Goal: Use online tool/utility: Utilize a website feature to perform a specific function

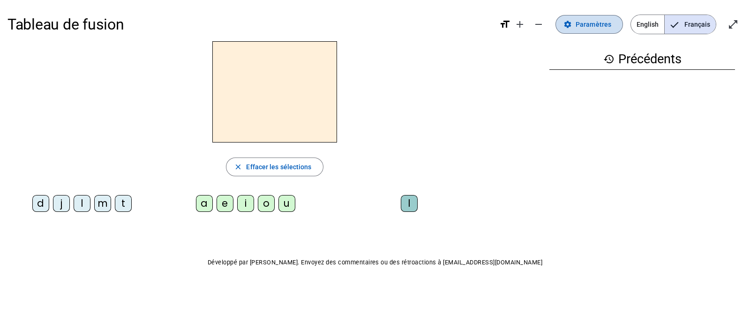
click at [594, 25] on span "Paramètres" at bounding box center [594, 24] width 36 height 11
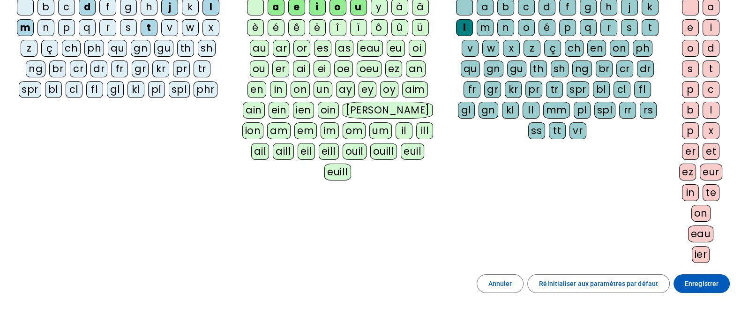
scroll to position [128, 0]
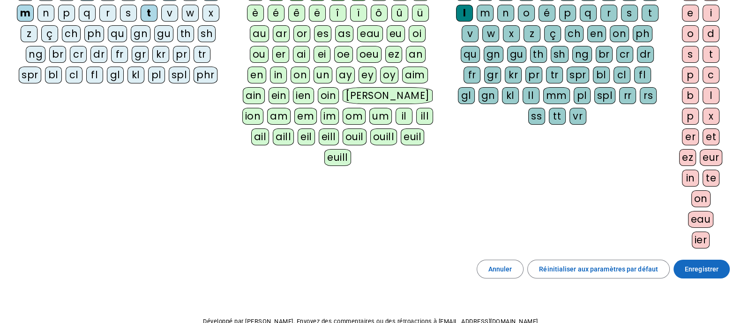
click at [708, 267] on span "Enregistrer" at bounding box center [702, 268] width 34 height 11
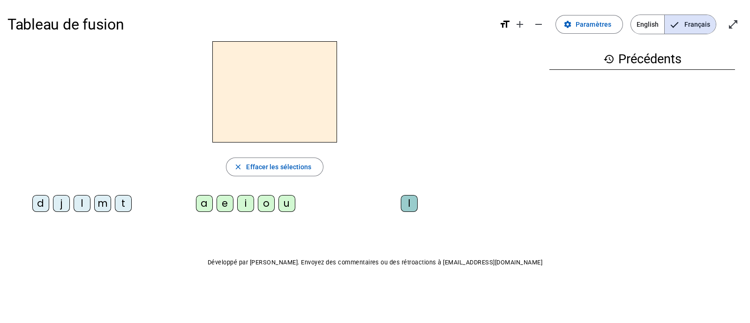
click at [246, 205] on div "i" at bounding box center [245, 203] width 17 height 17
click at [405, 204] on div "l" at bounding box center [409, 203] width 17 height 17
click at [99, 204] on div "m" at bounding box center [102, 203] width 17 height 17
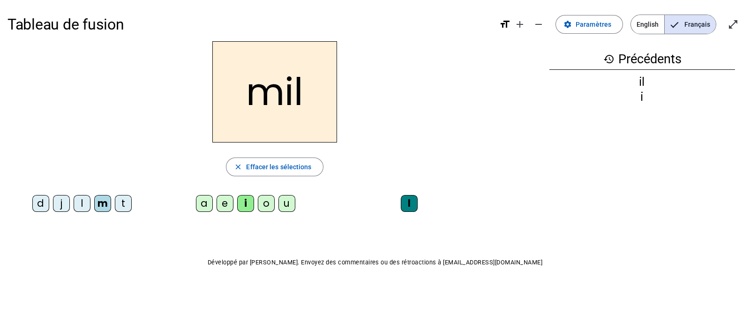
click at [205, 204] on div "a" at bounding box center [204, 203] width 17 height 17
click at [412, 200] on div "l" at bounding box center [409, 203] width 17 height 17
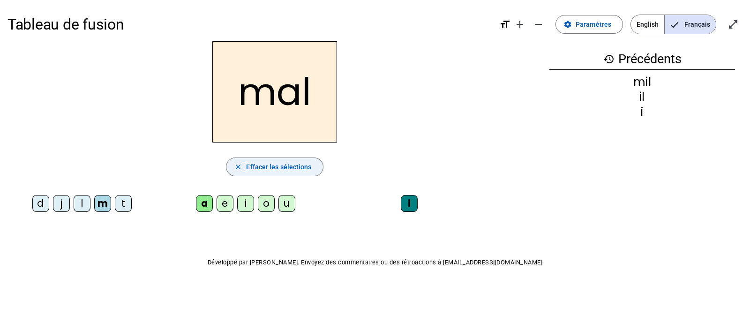
click at [275, 163] on span "Effacer les sélections" at bounding box center [278, 166] width 65 height 11
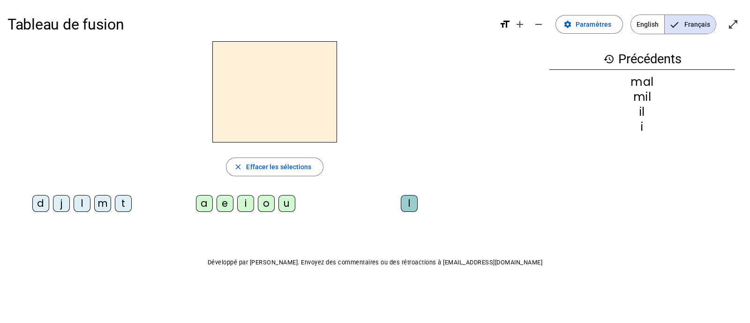
click at [81, 203] on div "l" at bounding box center [82, 203] width 17 height 17
click at [206, 205] on div "a" at bounding box center [204, 203] width 17 height 17
click at [105, 208] on div "m" at bounding box center [102, 203] width 17 height 17
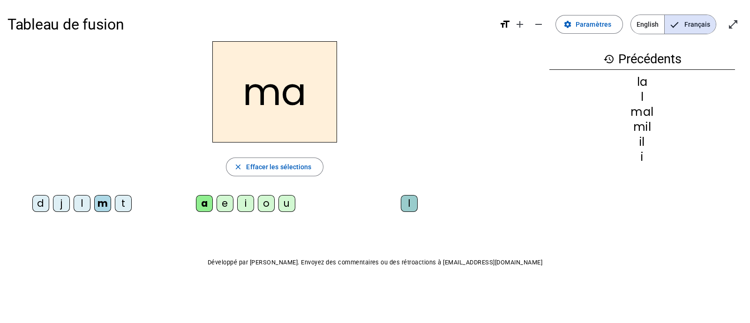
click at [83, 203] on div "l" at bounding box center [82, 203] width 17 height 17
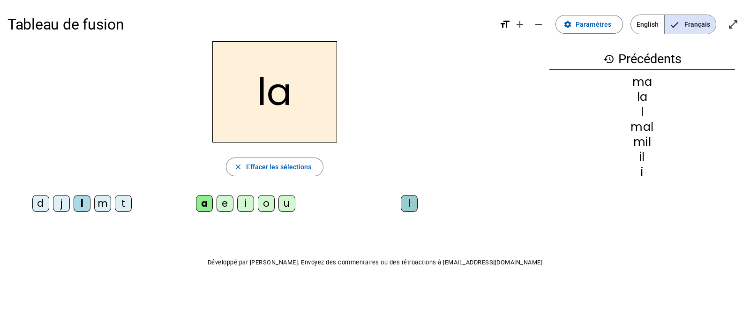
click at [288, 204] on div "u" at bounding box center [286, 203] width 17 height 17
click at [38, 209] on div "d" at bounding box center [40, 203] width 17 height 17
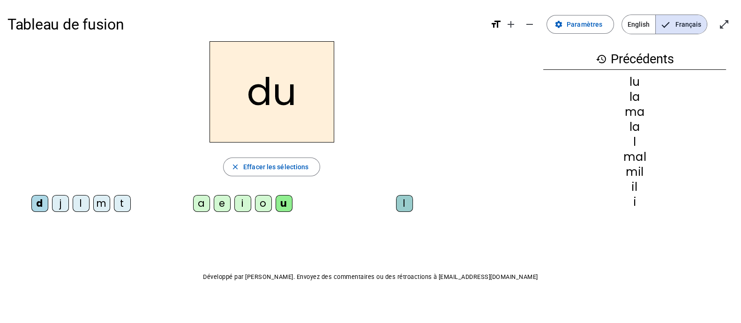
click at [123, 202] on div "t" at bounding box center [122, 203] width 17 height 17
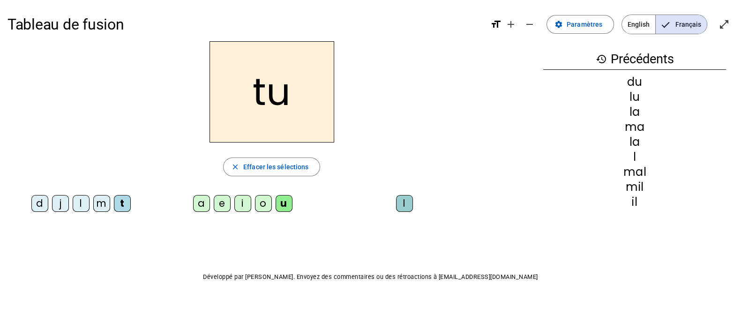
click at [223, 203] on div "e" at bounding box center [222, 203] width 17 height 17
click at [40, 207] on div "d" at bounding box center [39, 203] width 17 height 17
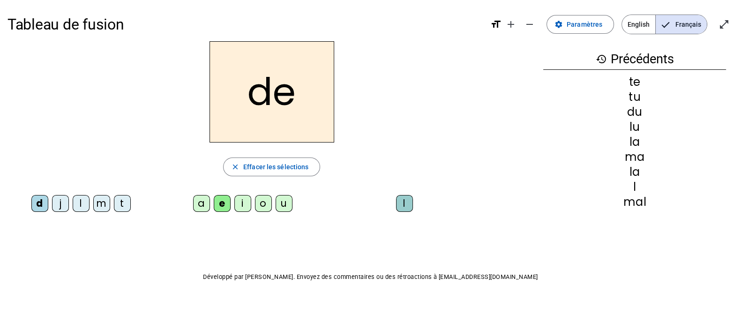
click at [57, 205] on div "j" at bounding box center [60, 203] width 17 height 17
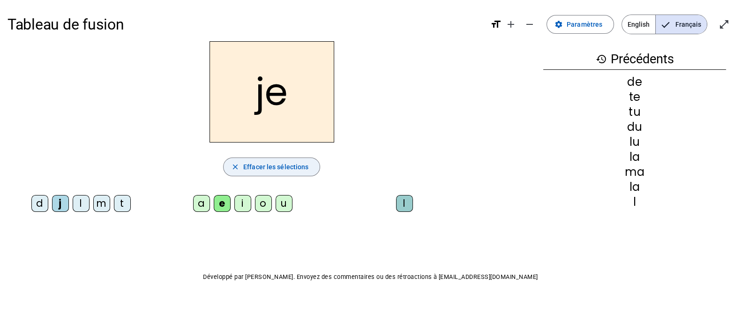
click at [267, 167] on span "Effacer les sélections" at bounding box center [275, 166] width 65 height 11
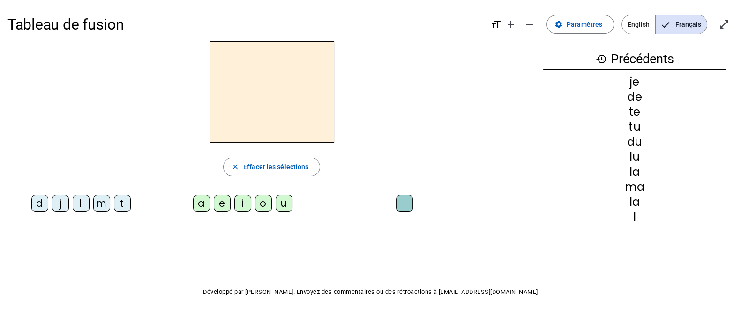
click at [243, 205] on div "i" at bounding box center [242, 203] width 17 height 17
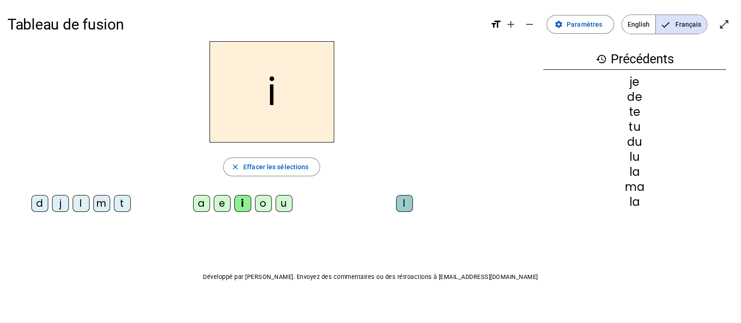
click at [408, 201] on div "l" at bounding box center [404, 203] width 17 height 17
click at [104, 202] on div "m" at bounding box center [101, 203] width 17 height 17
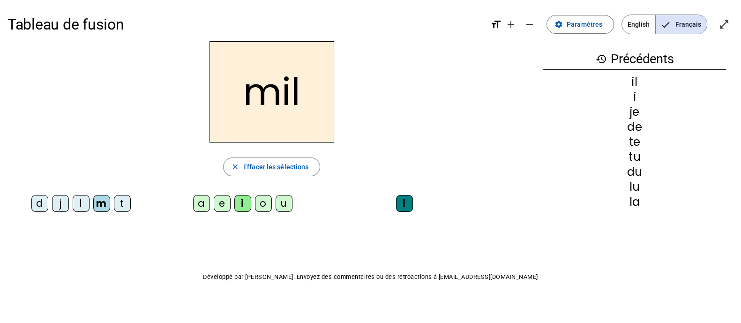
click at [200, 207] on div "a" at bounding box center [201, 203] width 17 height 17
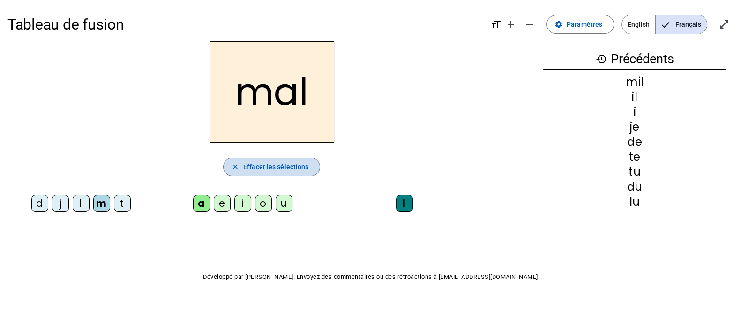
click at [265, 170] on span "Effacer les sélections" at bounding box center [275, 166] width 65 height 11
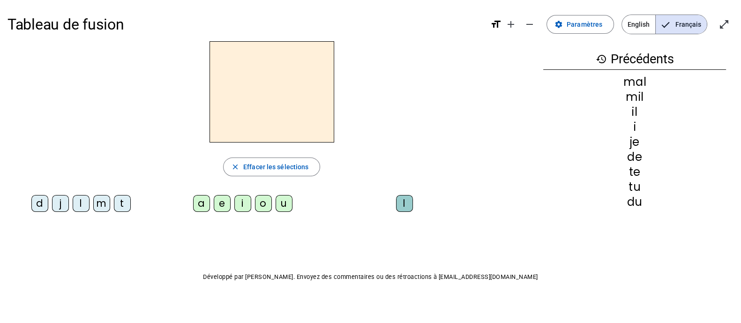
click at [103, 204] on div "m" at bounding box center [101, 203] width 17 height 17
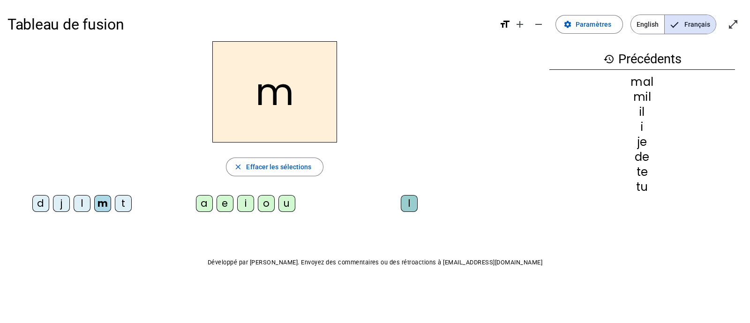
click at [199, 203] on div "a" at bounding box center [204, 203] width 17 height 17
click at [80, 205] on div "l" at bounding box center [82, 203] width 17 height 17
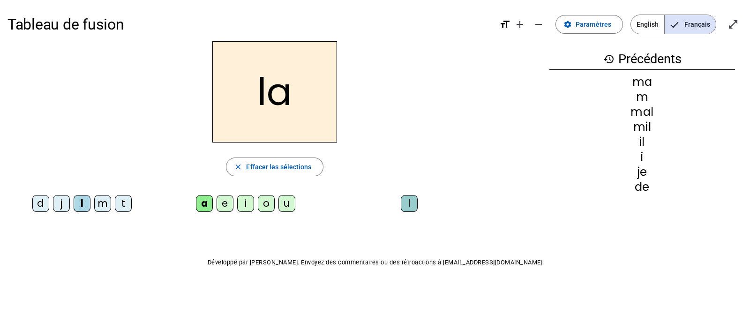
click at [291, 207] on div "u" at bounding box center [286, 203] width 17 height 17
click at [39, 204] on div "d" at bounding box center [40, 203] width 17 height 17
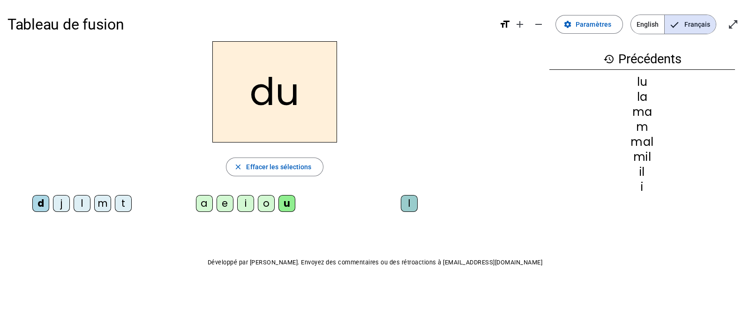
click at [127, 203] on div "t" at bounding box center [123, 203] width 17 height 17
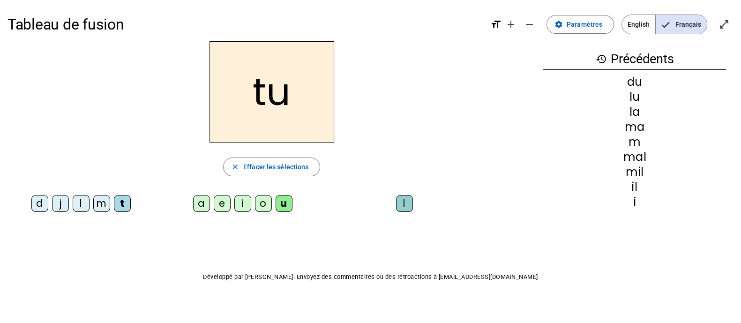
click at [225, 209] on div "e" at bounding box center [222, 203] width 17 height 17
click at [43, 203] on div "d" at bounding box center [39, 203] width 17 height 17
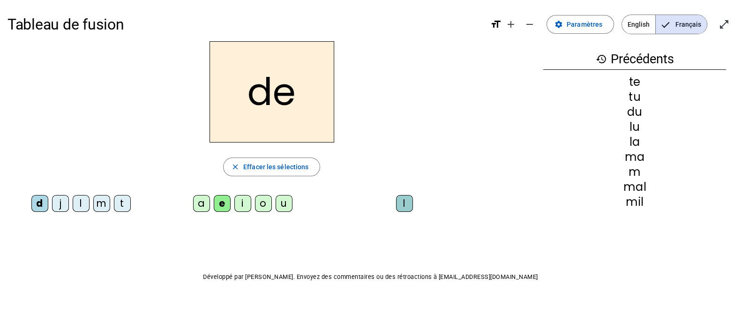
click at [67, 207] on div "j" at bounding box center [60, 203] width 17 height 17
